Goal: Information Seeking & Learning: Learn about a topic

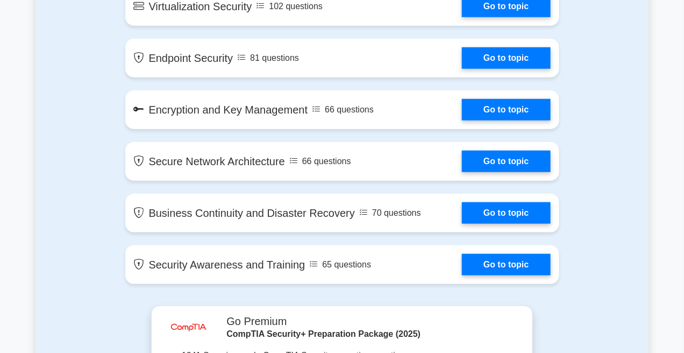
scroll to position [1685, 0]
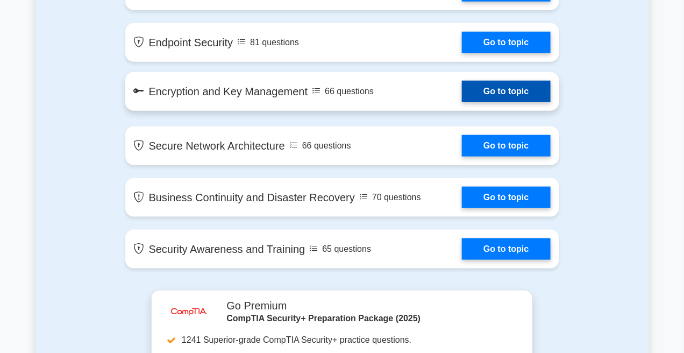
click at [462, 86] on link "Go to topic" at bounding box center [506, 92] width 88 height 22
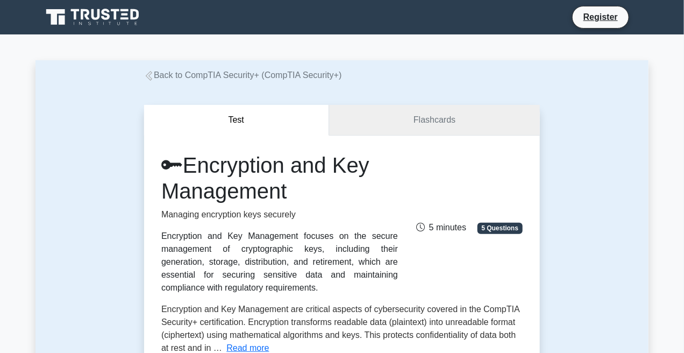
click at [412, 106] on link "Flashcards" at bounding box center [434, 120] width 211 height 31
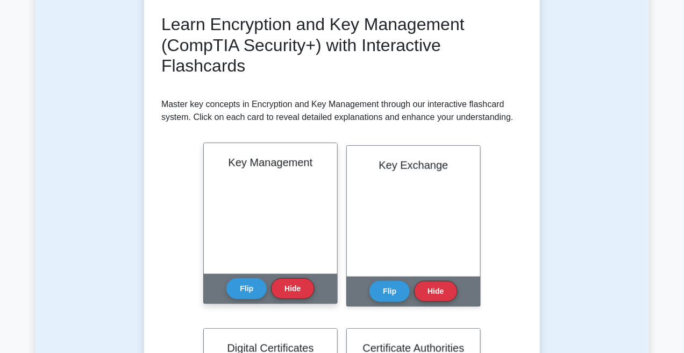
scroll to position [215, 0]
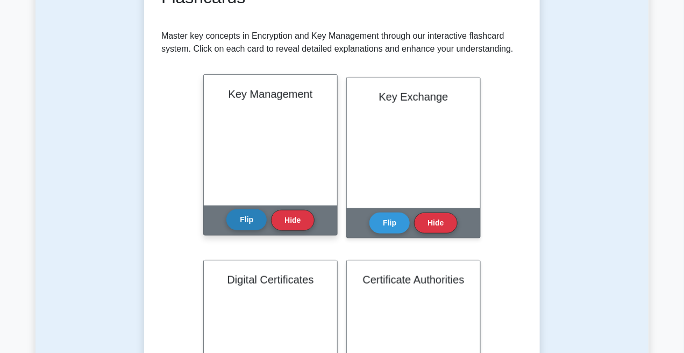
click at [241, 215] on button "Flip" at bounding box center [246, 219] width 40 height 21
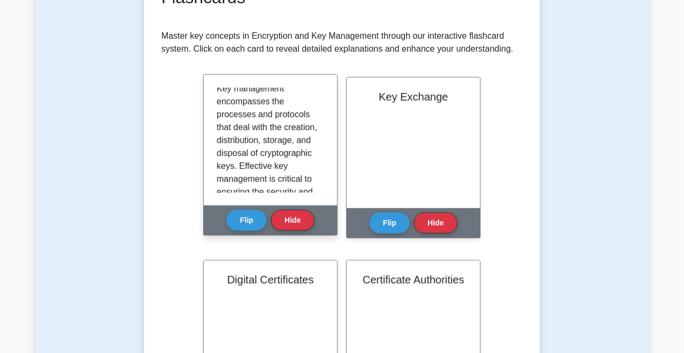
scroll to position [0, 0]
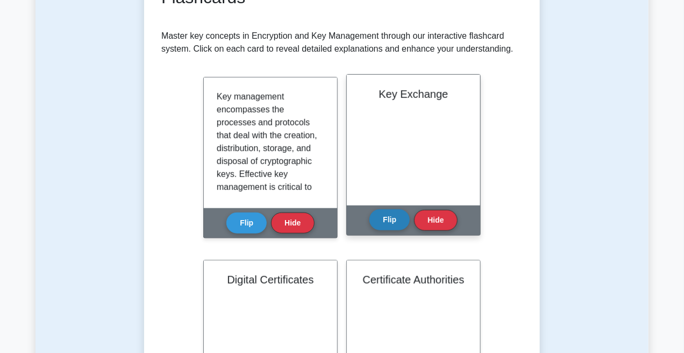
click at [388, 228] on button "Flip" at bounding box center [389, 219] width 40 height 21
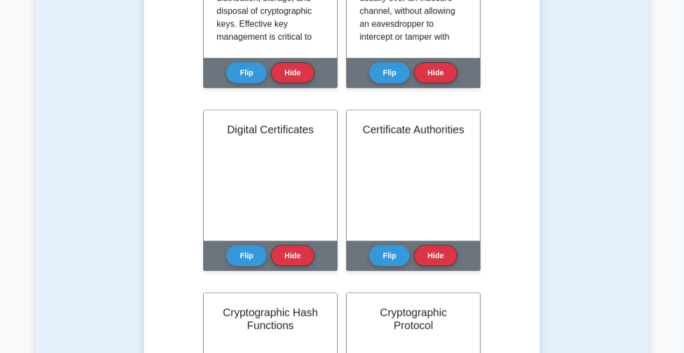
scroll to position [376, 0]
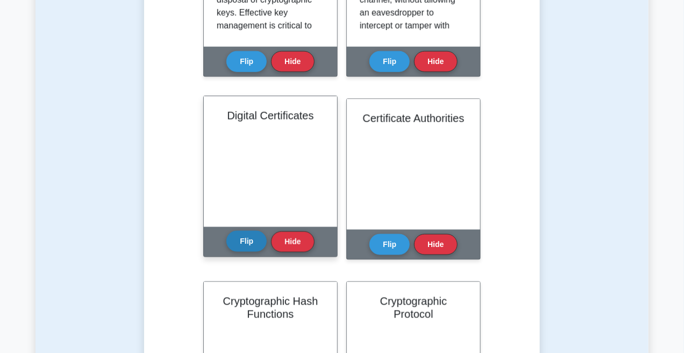
click at [242, 241] on button "Flip" at bounding box center [246, 241] width 40 height 21
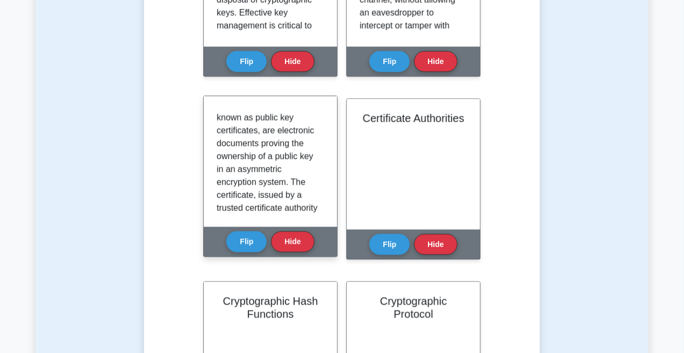
scroll to position [0, 0]
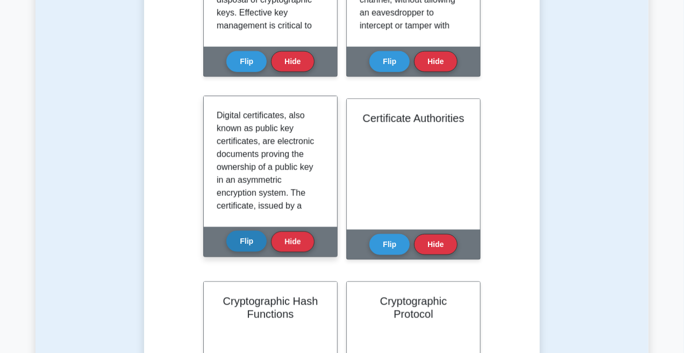
click at [244, 238] on button "Flip" at bounding box center [246, 241] width 40 height 21
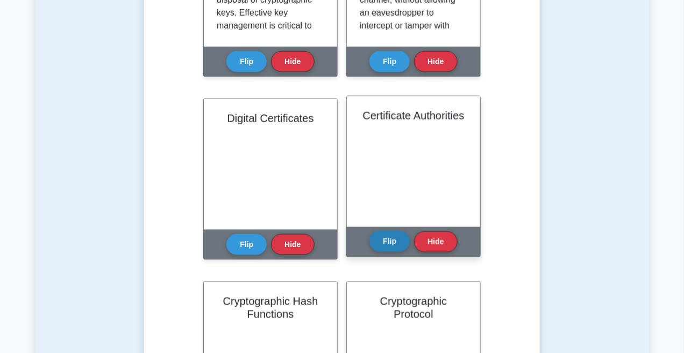
click at [387, 234] on button "Flip" at bounding box center [389, 241] width 40 height 21
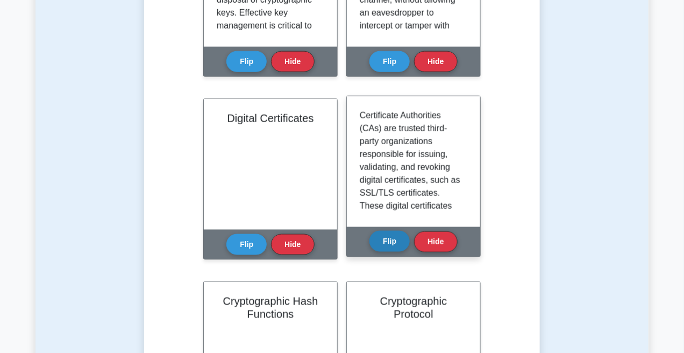
click at [385, 241] on button "Flip" at bounding box center [389, 241] width 40 height 21
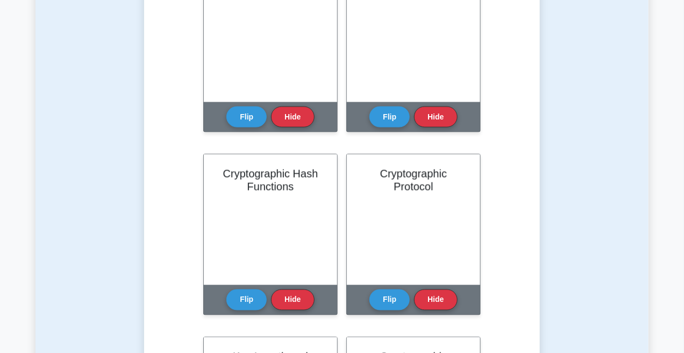
scroll to position [511, 0]
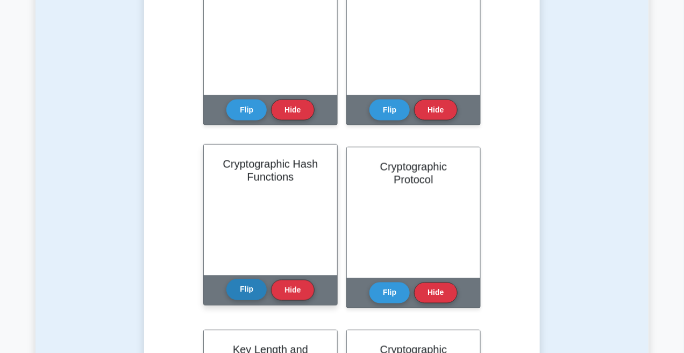
click at [244, 284] on button "Flip" at bounding box center [246, 289] width 40 height 21
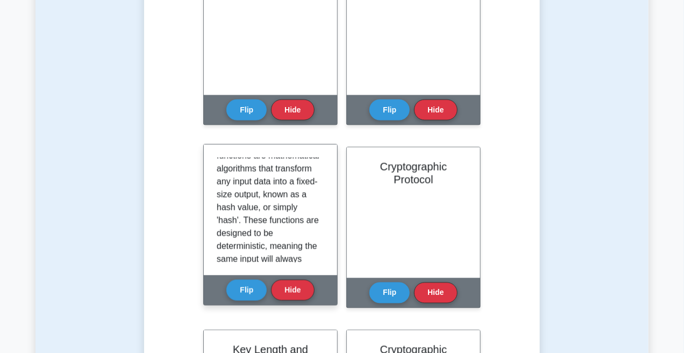
scroll to position [0, 0]
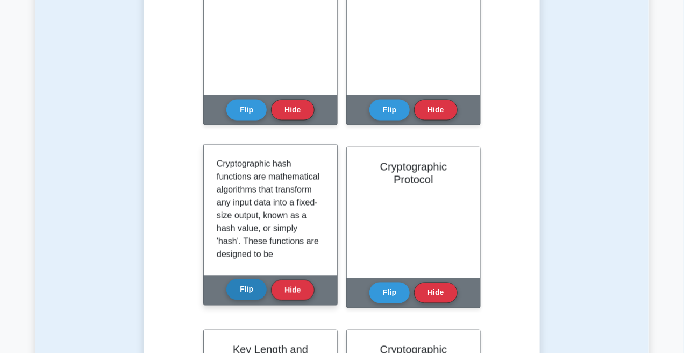
click at [245, 286] on button "Flip" at bounding box center [246, 289] width 40 height 21
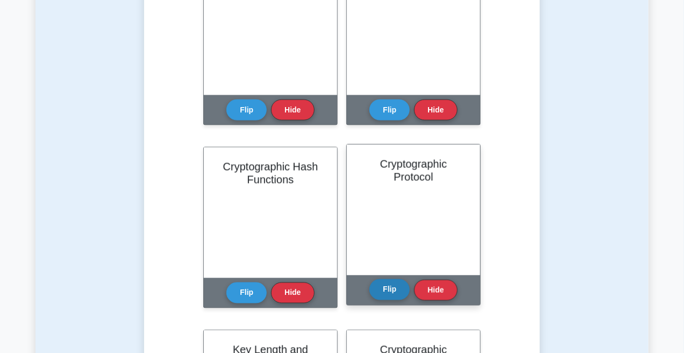
click at [381, 287] on button "Flip" at bounding box center [389, 289] width 40 height 21
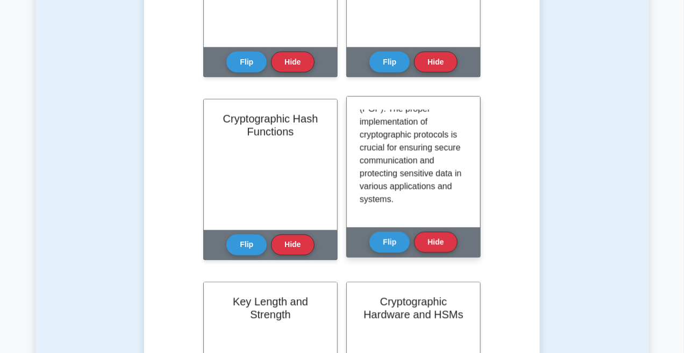
scroll to position [538, 0]
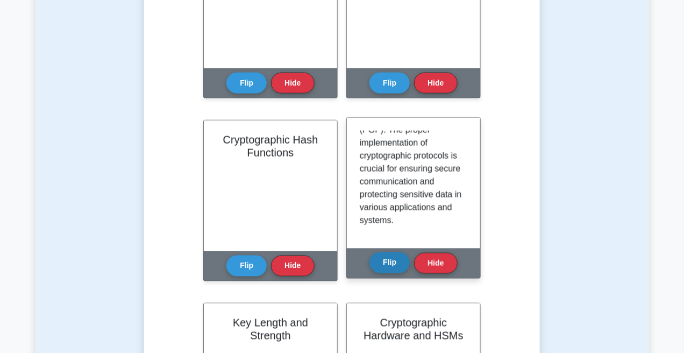
click at [390, 263] on button "Flip" at bounding box center [389, 262] width 40 height 21
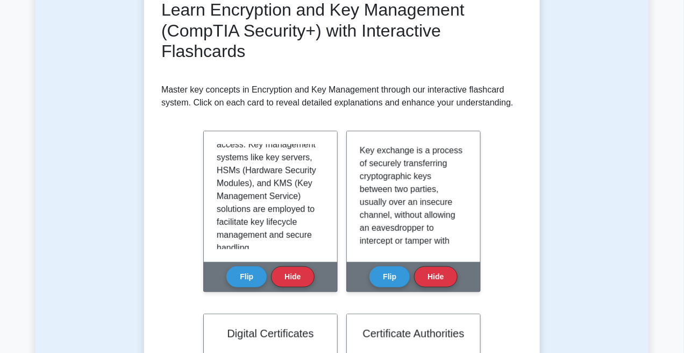
scroll to position [134, 0]
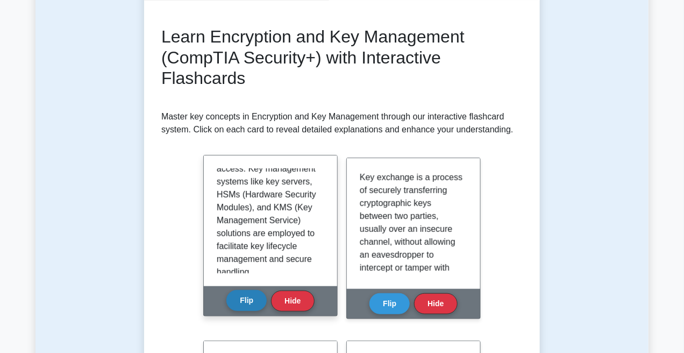
click at [256, 299] on button "Flip" at bounding box center [246, 300] width 40 height 21
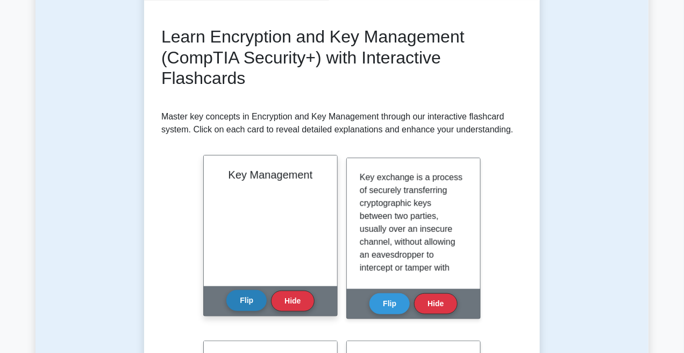
click at [246, 300] on button "Flip" at bounding box center [246, 300] width 40 height 21
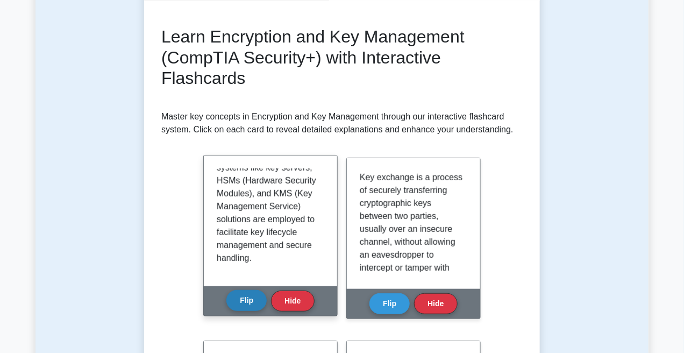
click at [239, 302] on button "Flip" at bounding box center [246, 300] width 40 height 21
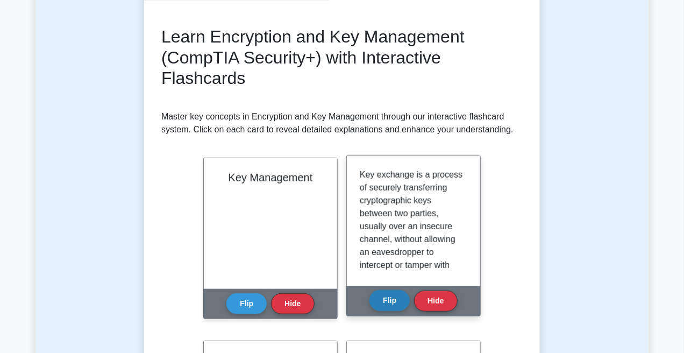
click at [390, 300] on button "Flip" at bounding box center [389, 300] width 40 height 21
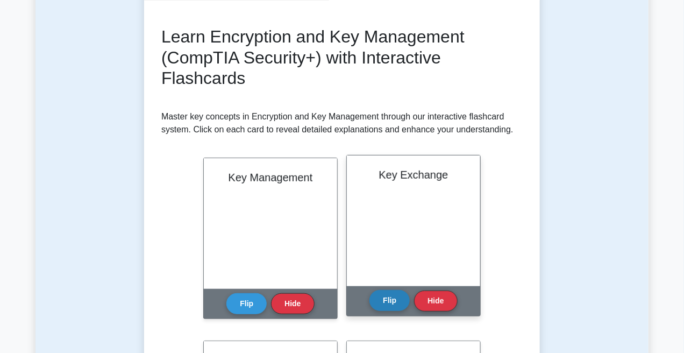
click at [390, 300] on button "Flip" at bounding box center [389, 300] width 40 height 21
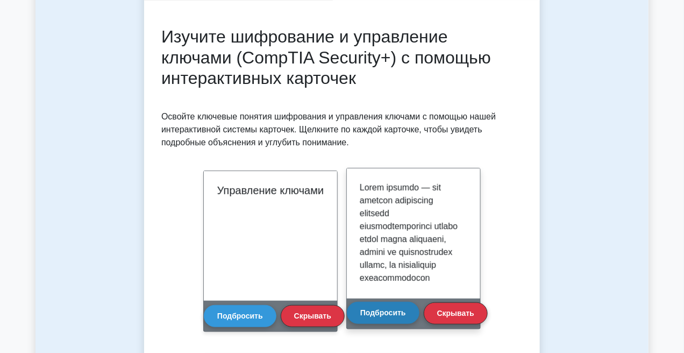
click at [392, 309] on font "Подбросить" at bounding box center [383, 313] width 46 height 9
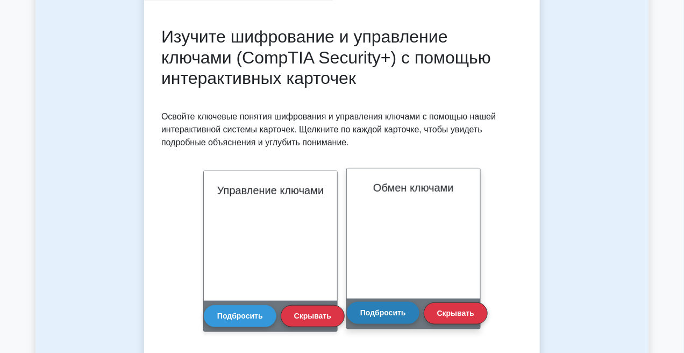
click at [392, 309] on font "Подбросить" at bounding box center [383, 313] width 46 height 9
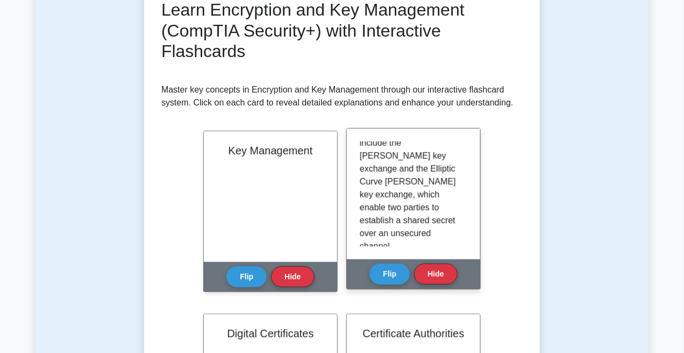
scroll to position [265, 0]
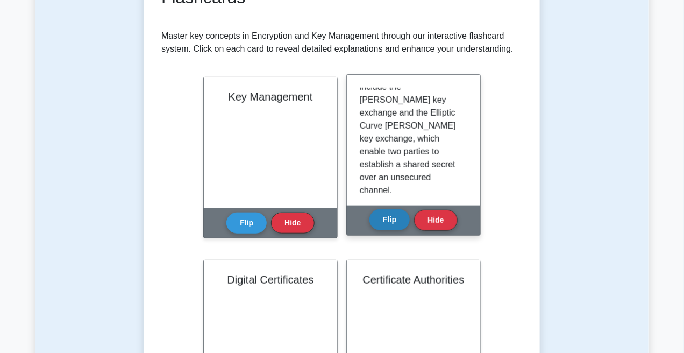
click at [389, 221] on button "Flip" at bounding box center [389, 219] width 40 height 21
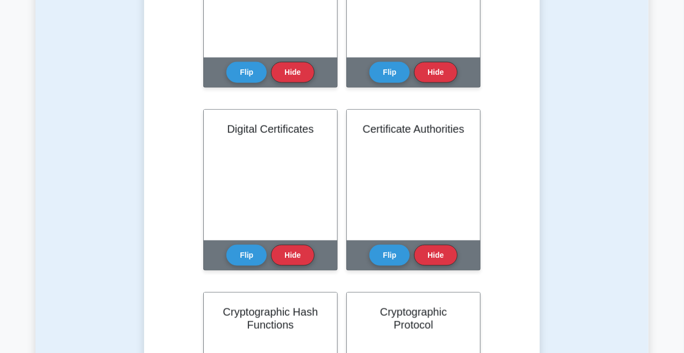
scroll to position [376, 0]
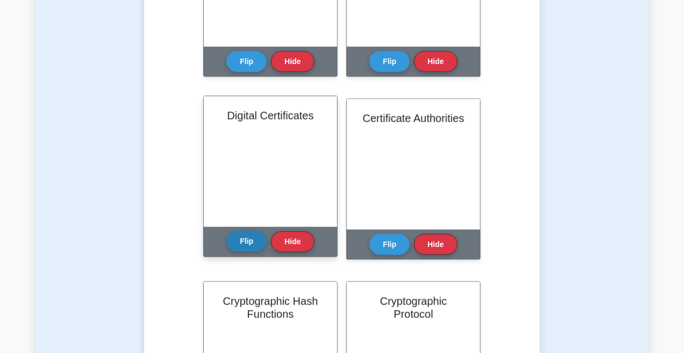
click at [259, 240] on button "Flip" at bounding box center [246, 241] width 40 height 21
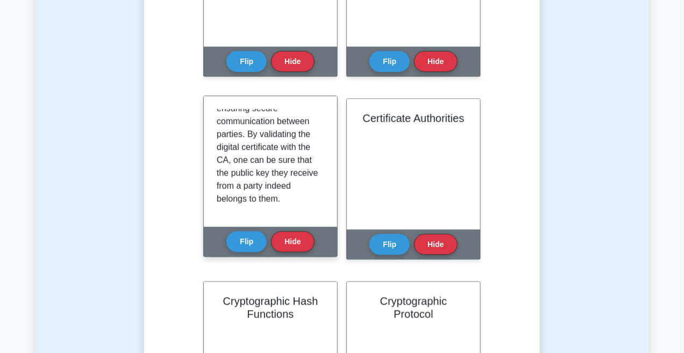
scroll to position [278, 0]
click at [248, 242] on button "Flip" at bounding box center [246, 241] width 40 height 21
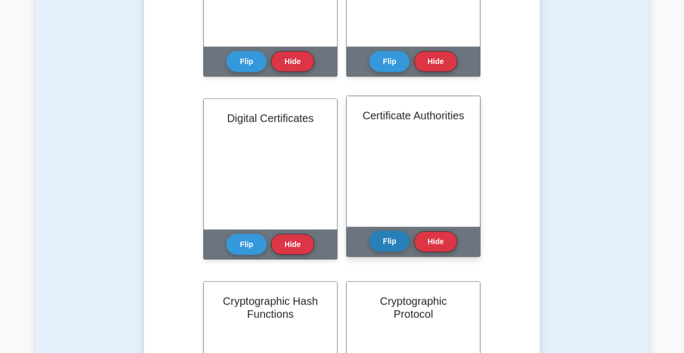
click at [378, 240] on button "Flip" at bounding box center [389, 241] width 40 height 21
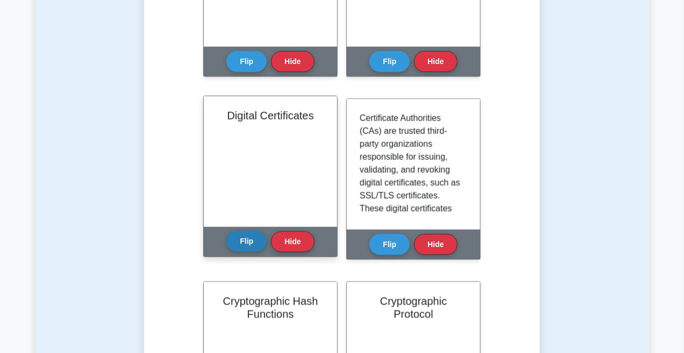
click at [250, 246] on button "Flip" at bounding box center [246, 241] width 40 height 21
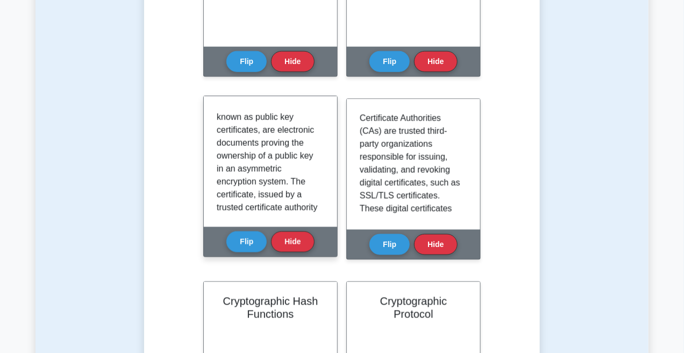
scroll to position [0, 0]
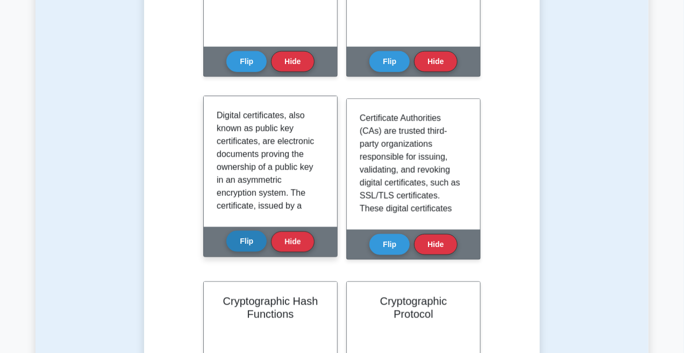
click at [242, 240] on button "Flip" at bounding box center [246, 241] width 40 height 21
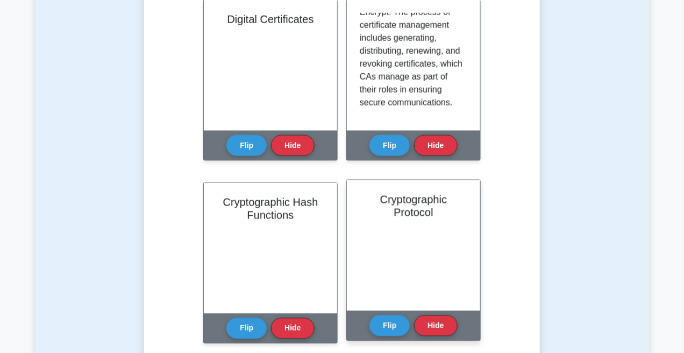
scroll to position [538, 0]
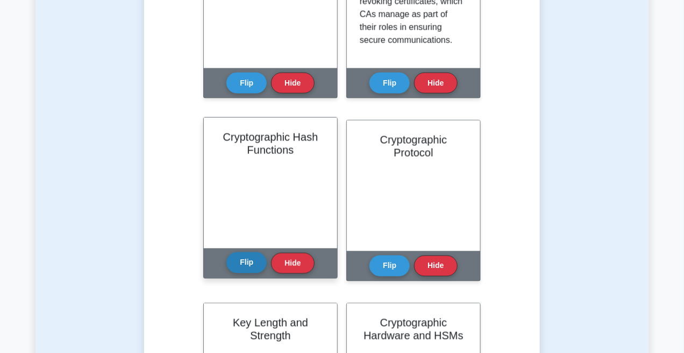
click at [256, 259] on button "Flip" at bounding box center [246, 262] width 40 height 21
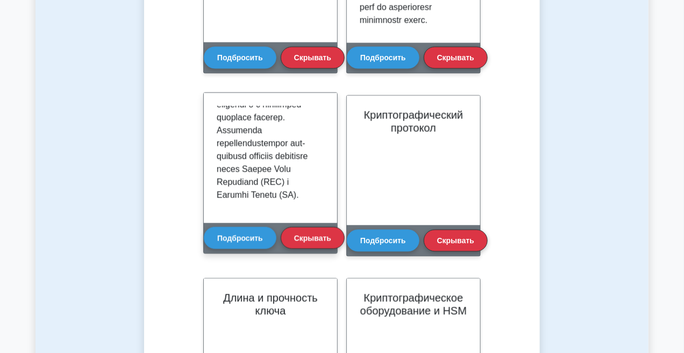
scroll to position [577, 0]
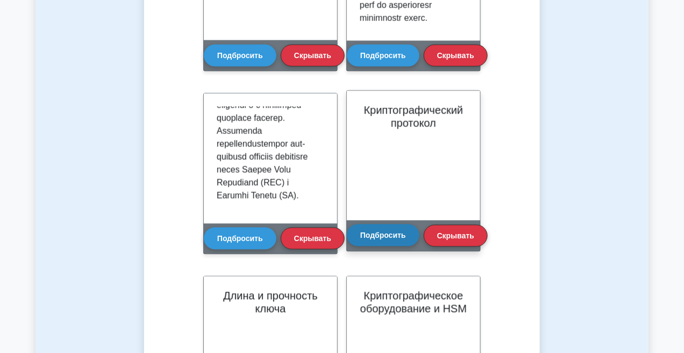
click at [402, 226] on button "Подбросить" at bounding box center [383, 235] width 73 height 22
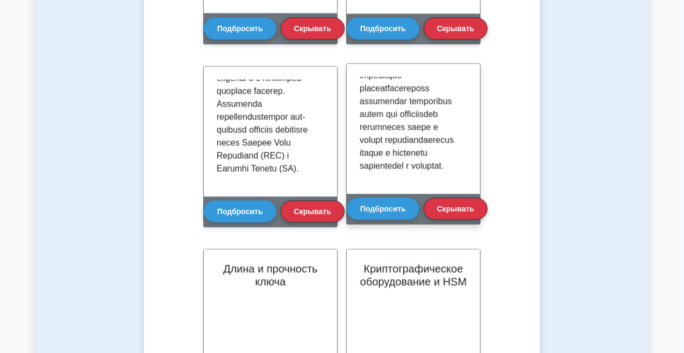
scroll to position [433, 0]
click at [404, 206] on font "Подбросить" at bounding box center [383, 208] width 46 height 9
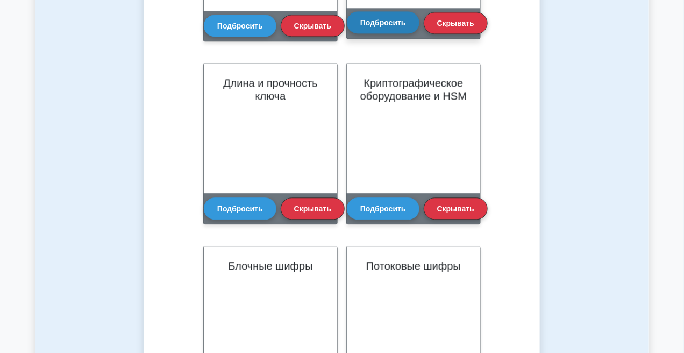
scroll to position [792, 0]
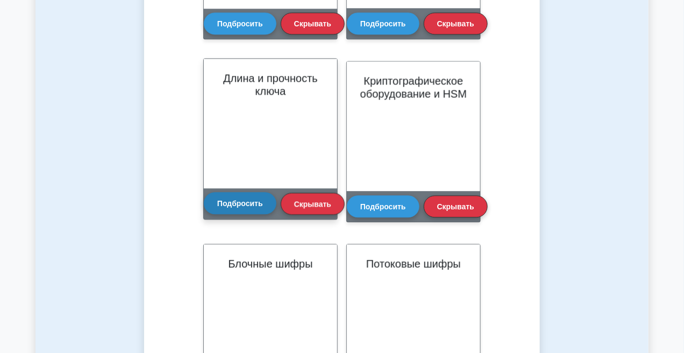
click at [216, 199] on button "Подбросить" at bounding box center [240, 203] width 73 height 22
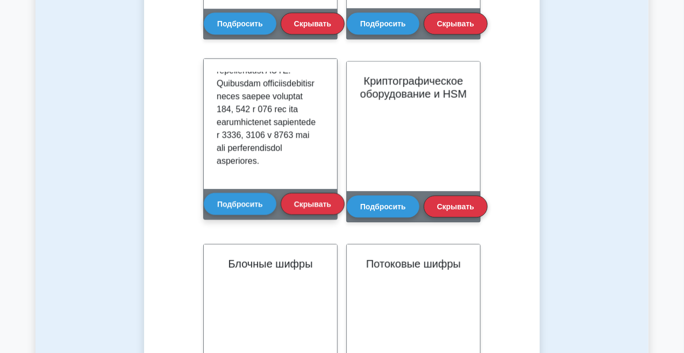
scroll to position [485, 0]
click at [236, 198] on button "Подбросить" at bounding box center [240, 203] width 73 height 22
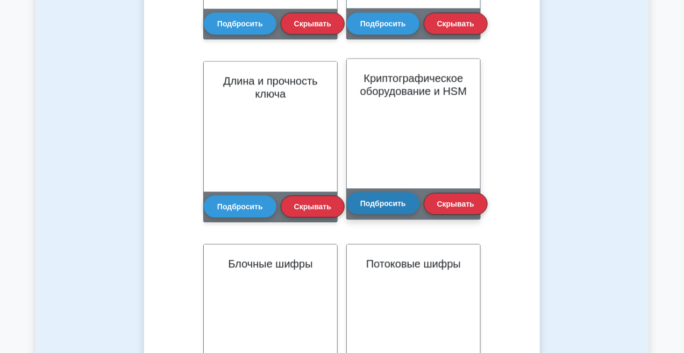
click at [381, 198] on button "Подбросить" at bounding box center [383, 203] width 73 height 22
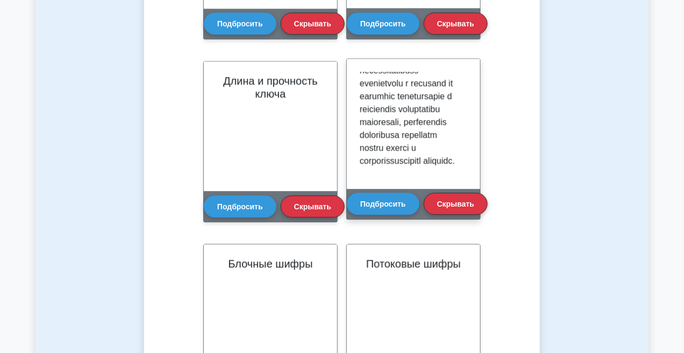
scroll to position [575, 0]
click at [404, 204] on font "Подбросить" at bounding box center [383, 203] width 46 height 9
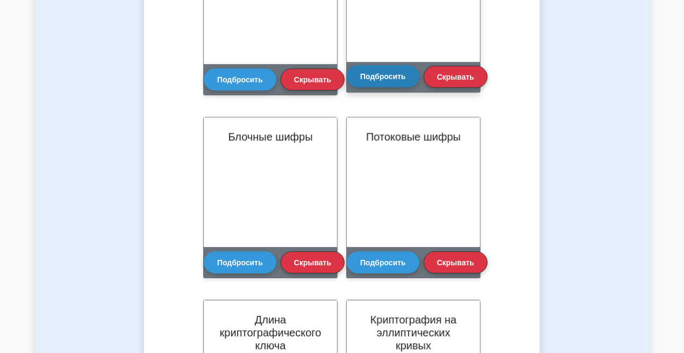
scroll to position [927, 0]
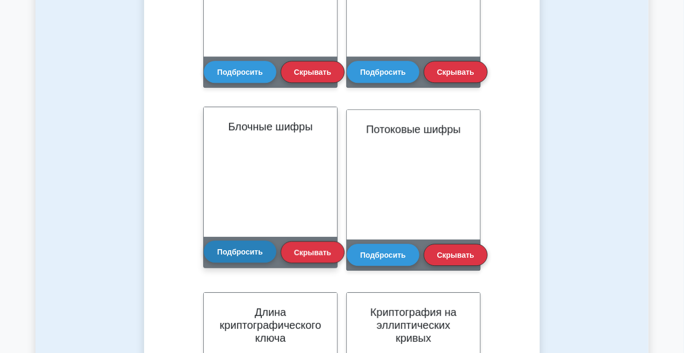
click at [249, 256] on button "Подбросить" at bounding box center [240, 251] width 73 height 22
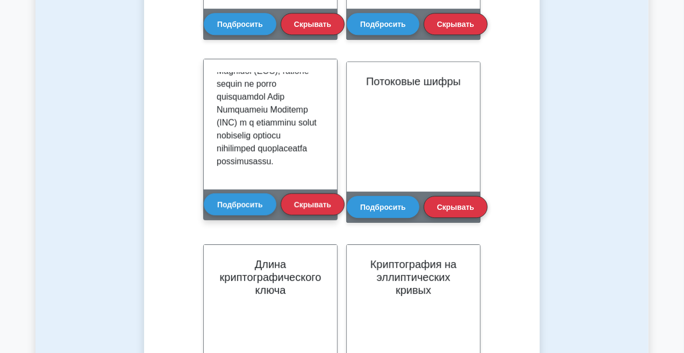
scroll to position [993, 0]
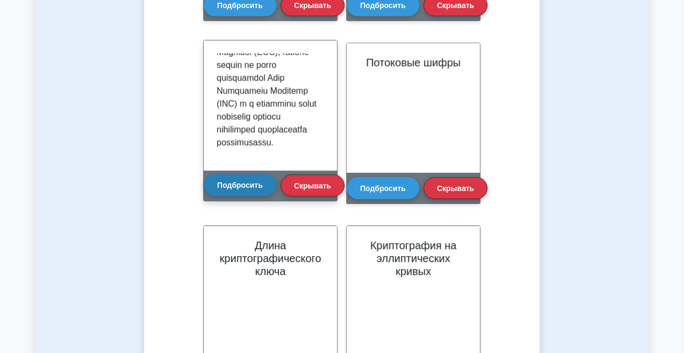
click at [243, 184] on font "Подбросить" at bounding box center [240, 185] width 46 height 9
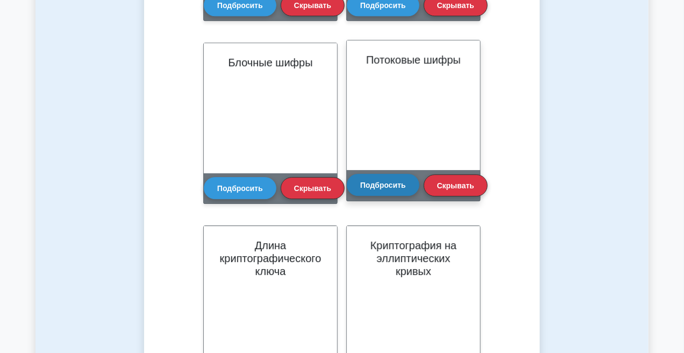
click at [382, 185] on font "Подбросить" at bounding box center [383, 185] width 46 height 9
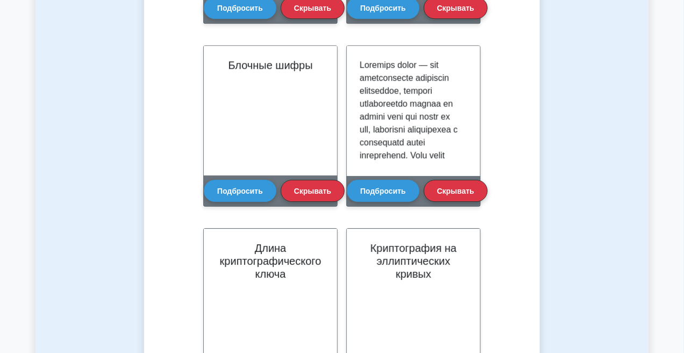
scroll to position [369, 0]
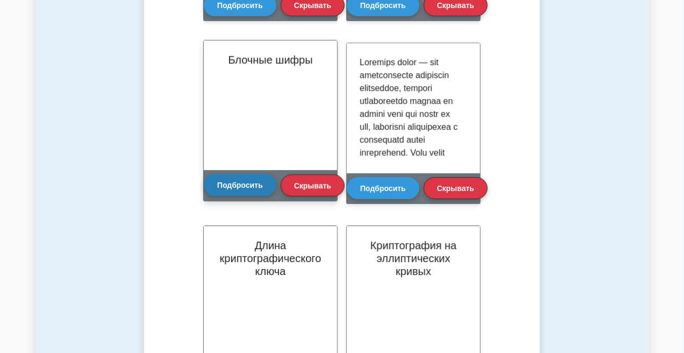
click at [242, 182] on font "Подбросить" at bounding box center [240, 185] width 46 height 9
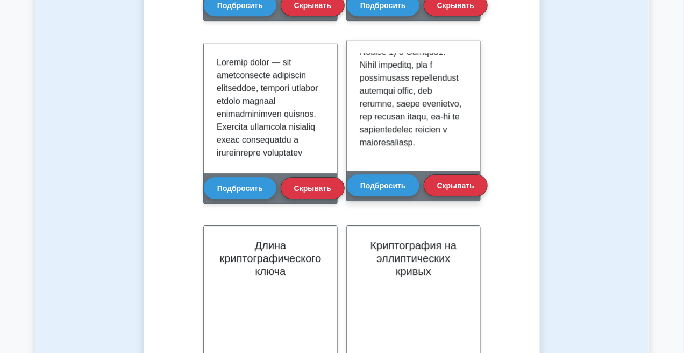
scroll to position [433, 0]
click at [385, 180] on button "Подбросить" at bounding box center [383, 185] width 73 height 22
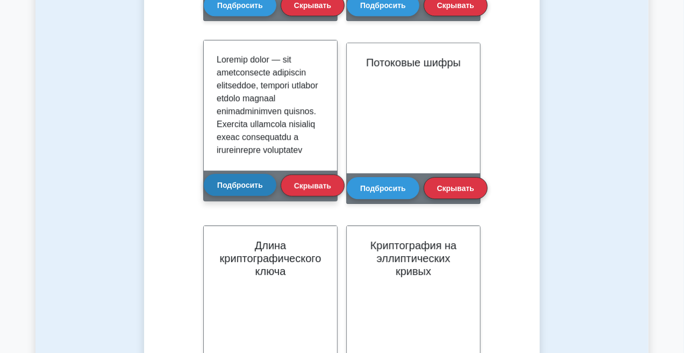
click at [241, 184] on font "Подбросить" at bounding box center [240, 185] width 46 height 9
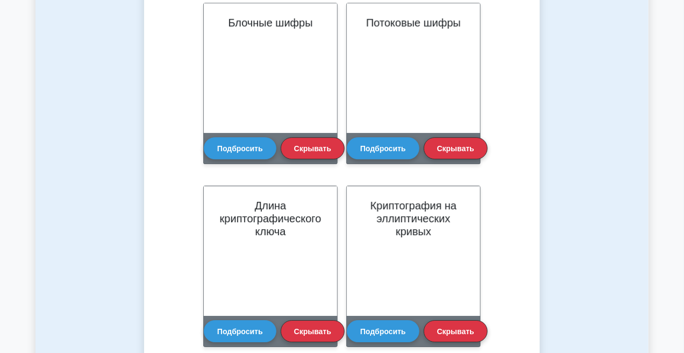
scroll to position [993, 0]
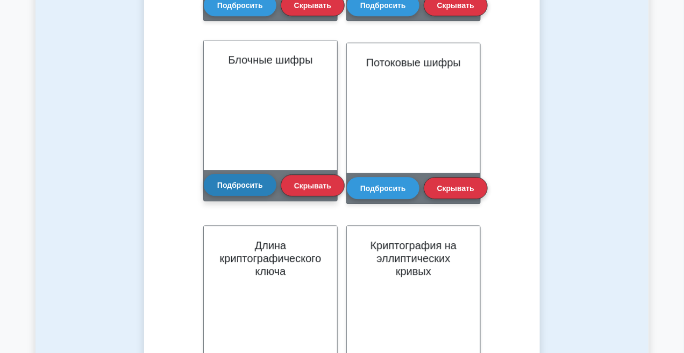
click at [218, 193] on button "Подбросить" at bounding box center [240, 185] width 73 height 22
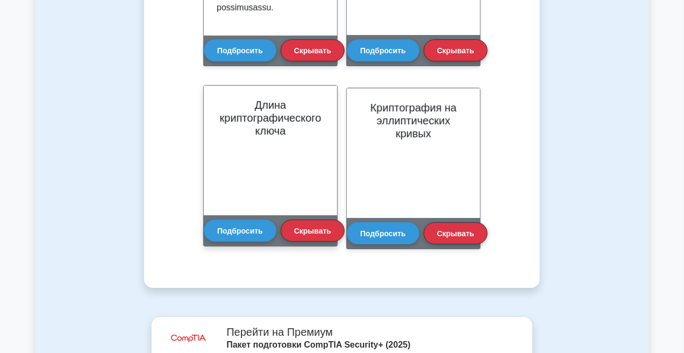
scroll to position [1155, 0]
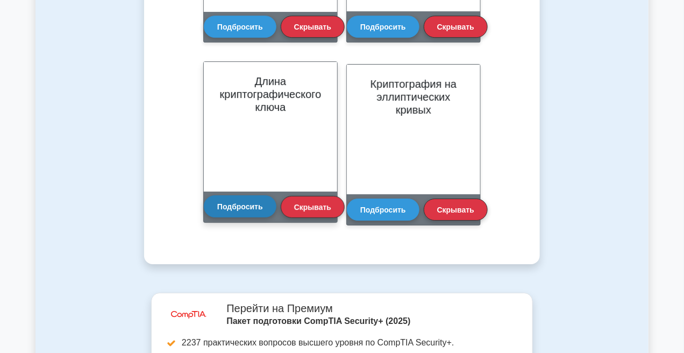
click at [252, 204] on font "Подбросить" at bounding box center [240, 206] width 46 height 9
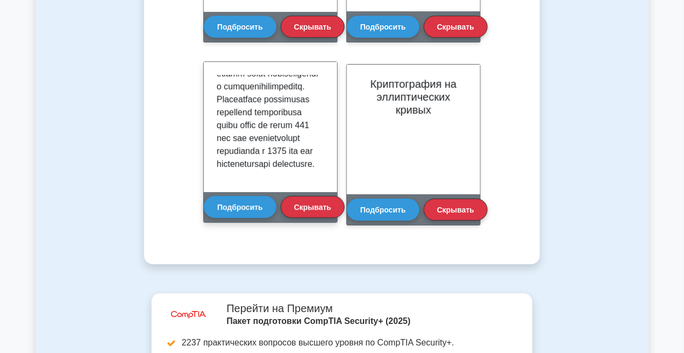
scroll to position [446, 0]
click at [241, 208] on font "Подбросить" at bounding box center [240, 206] width 46 height 9
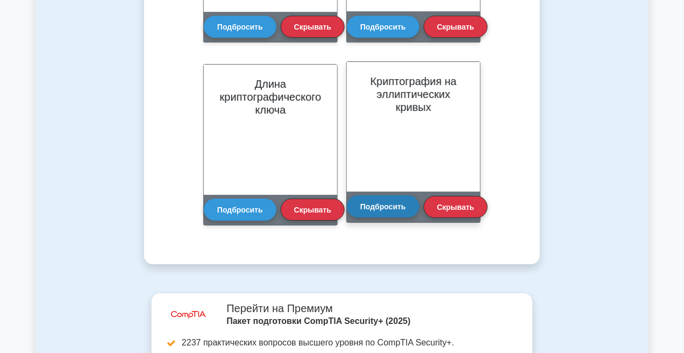
click at [372, 204] on font "Подбросить" at bounding box center [383, 206] width 46 height 9
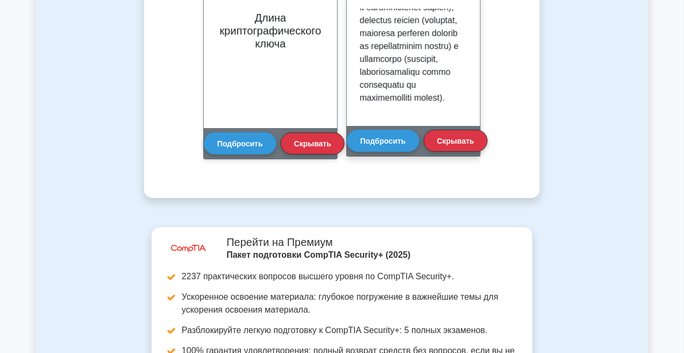
scroll to position [1221, 0]
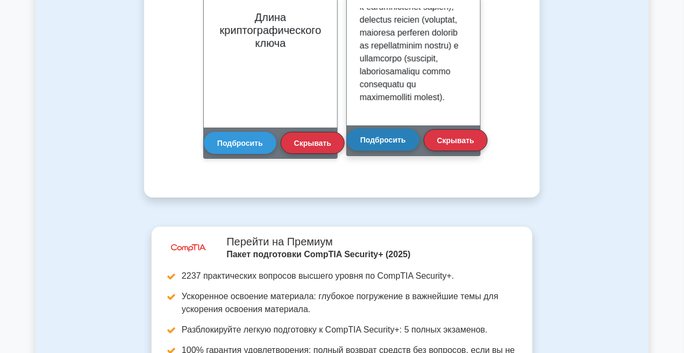
click at [392, 141] on font "Подбросить" at bounding box center [383, 139] width 46 height 9
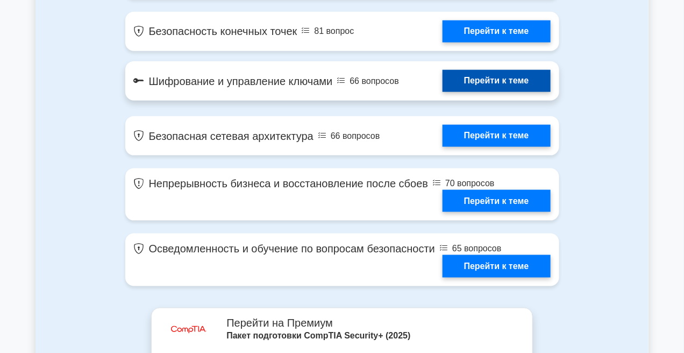
scroll to position [1765, 0]
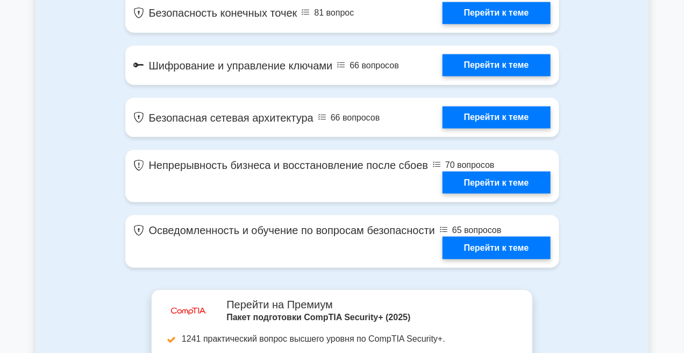
drag, startPoint x: 651, startPoint y: 42, endPoint x: 637, endPoint y: 30, distance: 19.0
click at [645, 35] on main "image/svg+xml Сдайте экзамен CompTIA Security+ с уверенностью Присоединяйтесь к…" at bounding box center [342, 23] width 684 height 3509
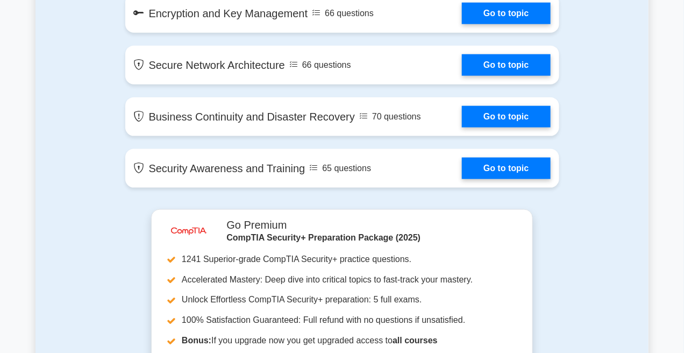
scroll to position [1693, 0]
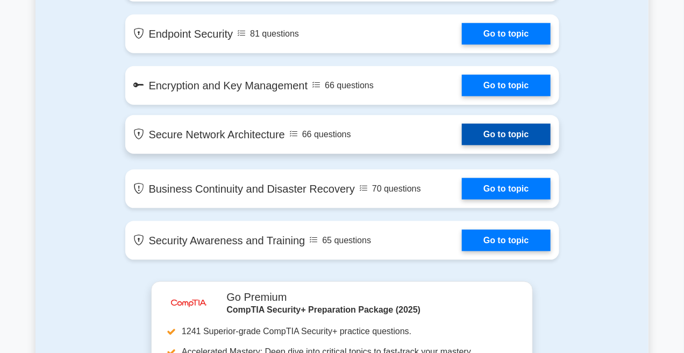
click at [462, 138] on link "Go to topic" at bounding box center [506, 135] width 88 height 22
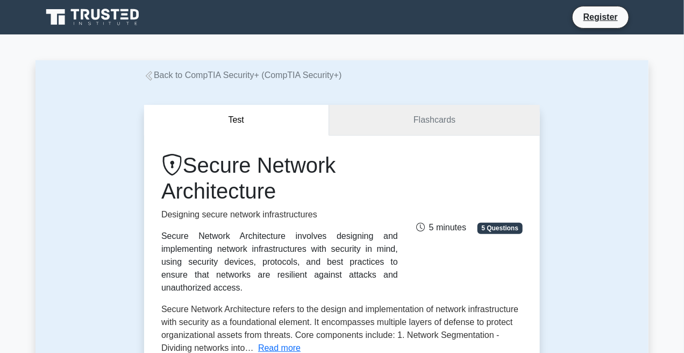
click at [369, 124] on link "Flashcards" at bounding box center [434, 120] width 211 height 31
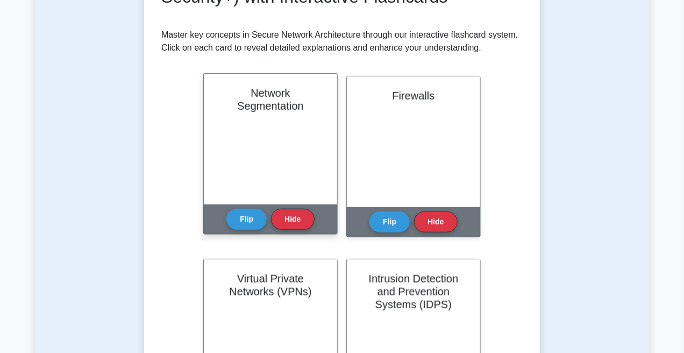
scroll to position [242, 0]
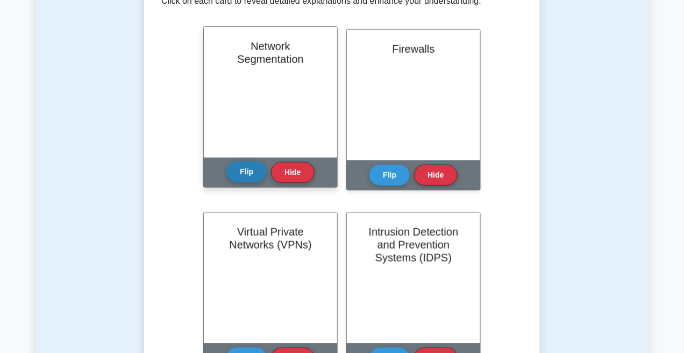
click at [255, 175] on button "Flip" at bounding box center [246, 171] width 40 height 21
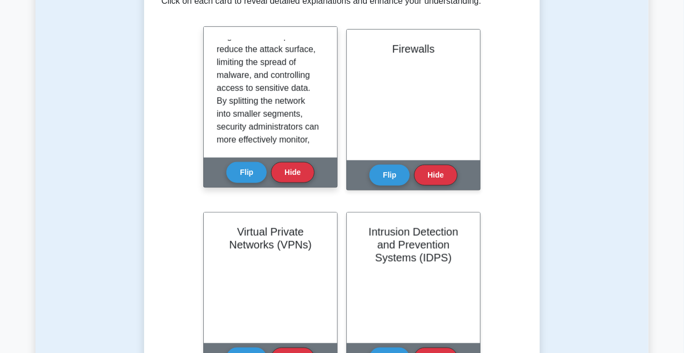
scroll to position [52, 0]
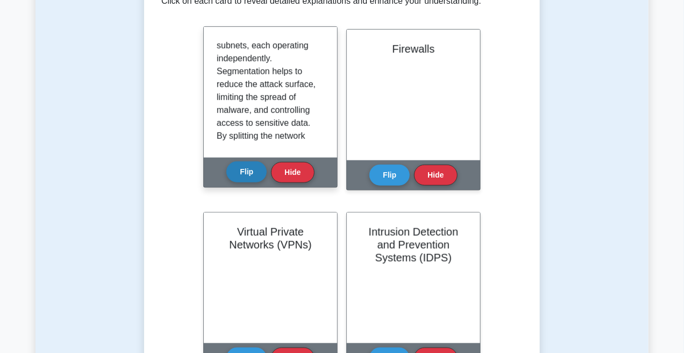
click at [235, 166] on button "Flip" at bounding box center [246, 171] width 40 height 21
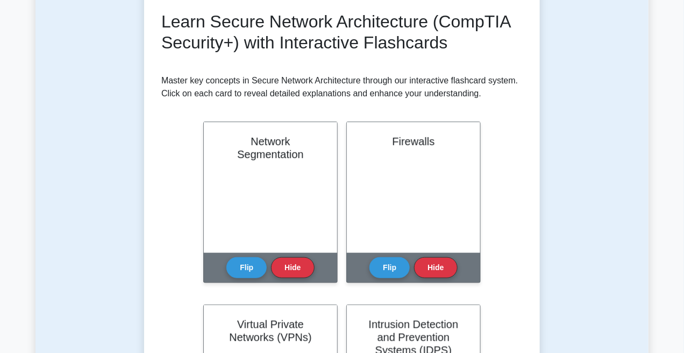
scroll to position [161, 0]
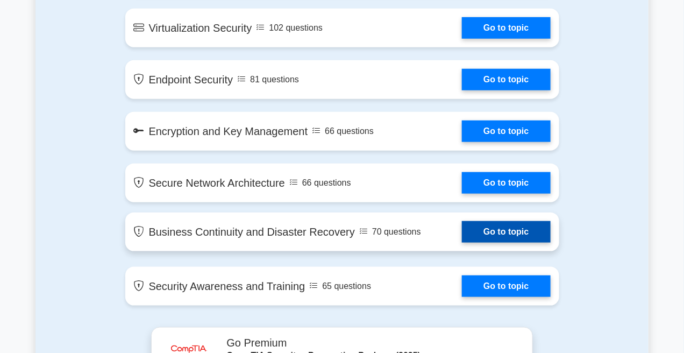
click at [462, 221] on link "Go to topic" at bounding box center [506, 232] width 88 height 22
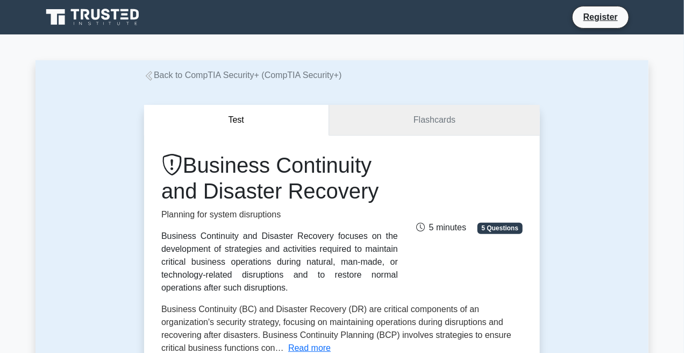
click at [435, 127] on link "Flashcards" at bounding box center [434, 120] width 211 height 31
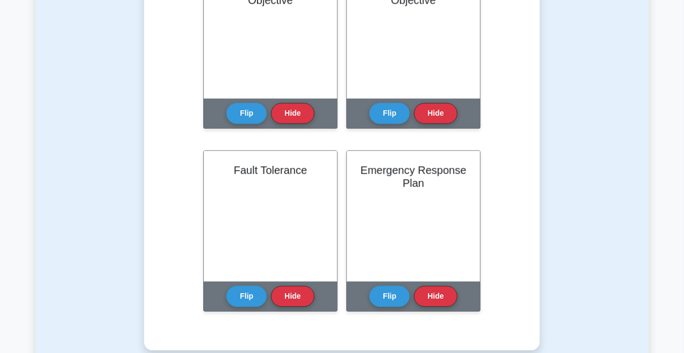
scroll to position [887, 0]
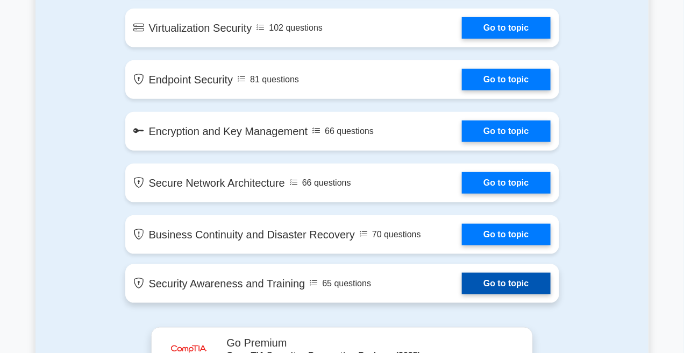
click at [462, 273] on link "Go to topic" at bounding box center [506, 284] width 88 height 22
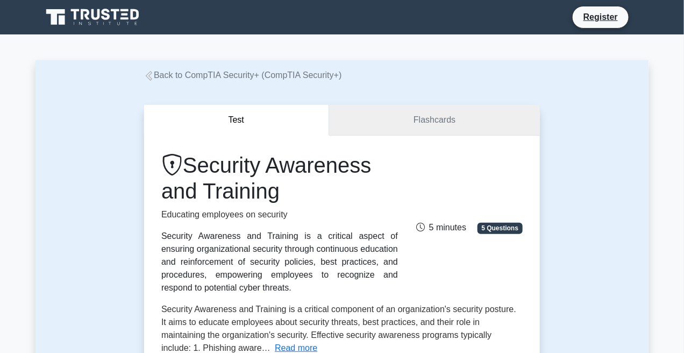
click at [416, 106] on link "Flashcards" at bounding box center [434, 120] width 211 height 31
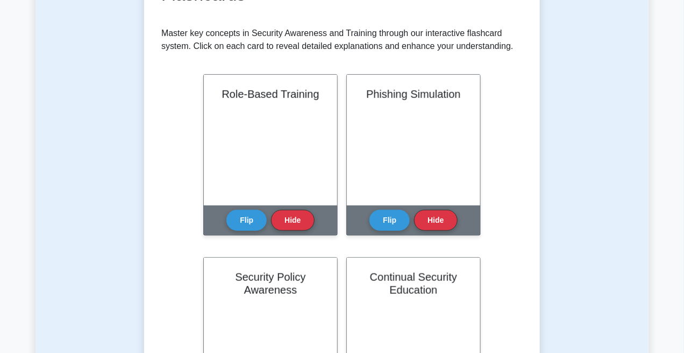
scroll to position [242, 0]
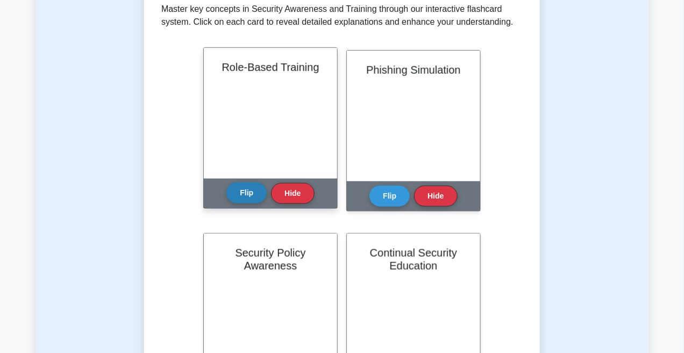
click at [241, 195] on button "Flip" at bounding box center [246, 192] width 40 height 21
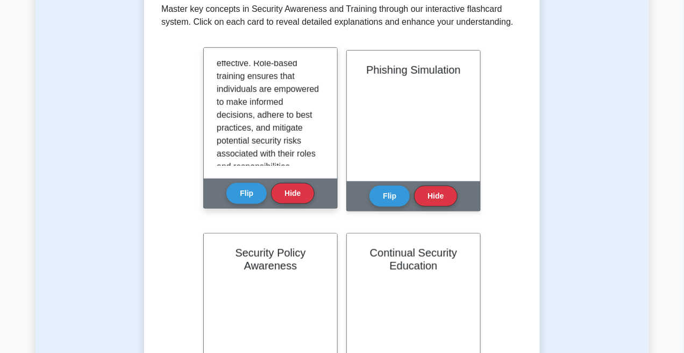
scroll to position [342, 0]
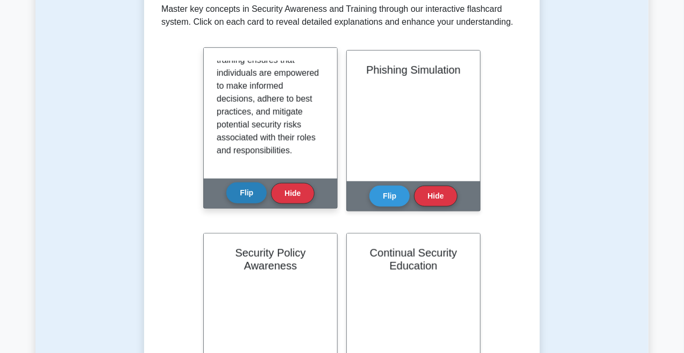
click at [242, 199] on button "Flip" at bounding box center [246, 192] width 40 height 21
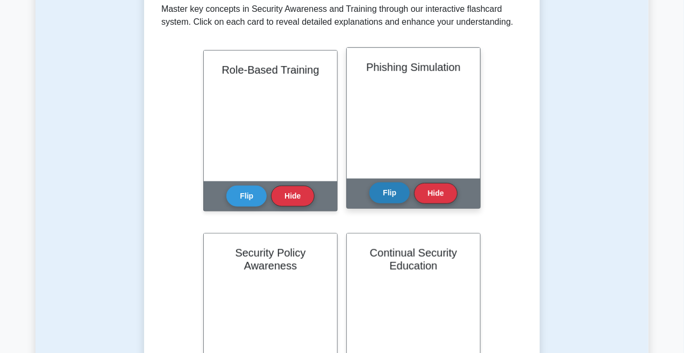
click at [388, 184] on button "Flip" at bounding box center [389, 192] width 40 height 21
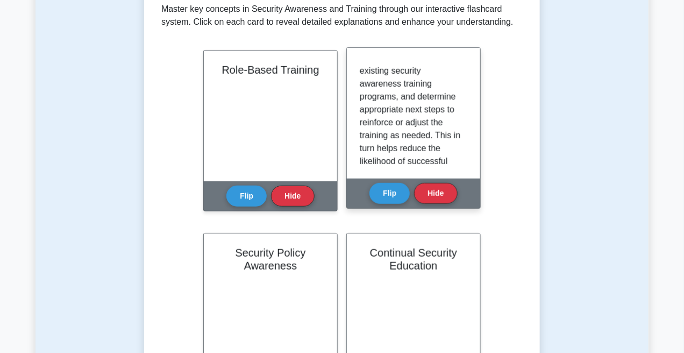
scroll to position [368, 0]
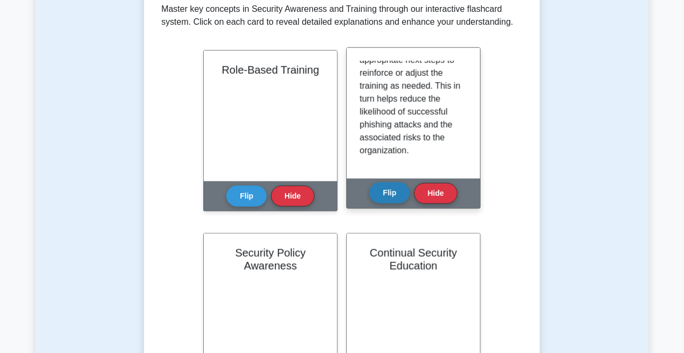
click at [383, 183] on button "Flip" at bounding box center [389, 192] width 40 height 21
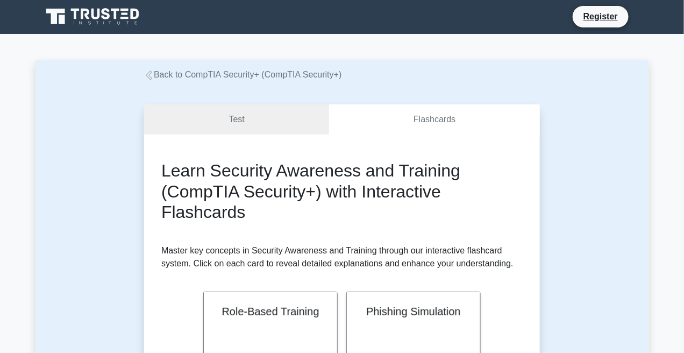
scroll to position [0, 0]
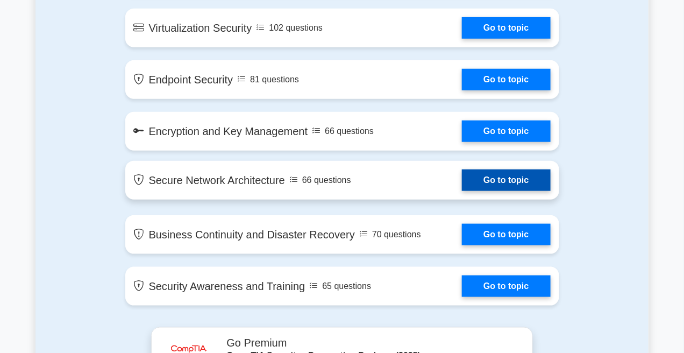
click at [462, 169] on link "Go to topic" at bounding box center [506, 180] width 88 height 22
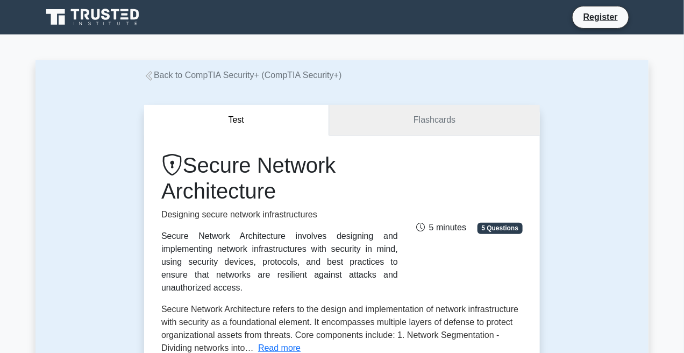
click at [405, 130] on link "Flashcards" at bounding box center [434, 120] width 211 height 31
